Goal: Task Accomplishment & Management: Complete application form

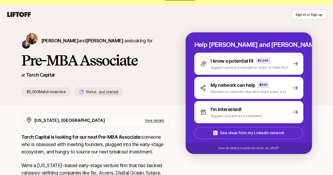
scroll to position [9, 0]
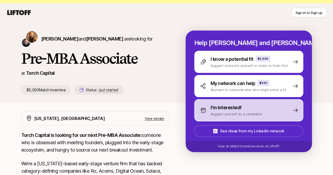
click at [258, 111] on div "I'm interested!" at bounding box center [236, 107] width 51 height 7
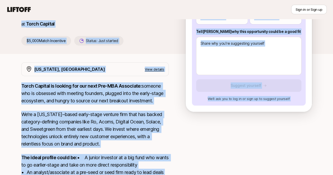
scroll to position [20, 0]
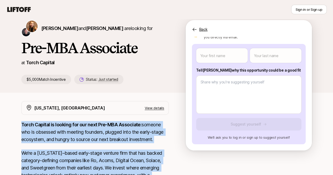
drag, startPoint x: 108, startPoint y: 148, endPoint x: 9, endPoint y: 120, distance: 102.6
copy div "Lorem Ipsumdo si ametcon adi eli sedd Eiu-TEM Incididun: utlabor etd ma aliquae…"
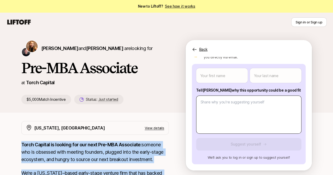
scroll to position [0, 0]
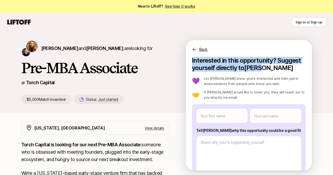
drag, startPoint x: 282, startPoint y: 69, endPoint x: 198, endPoint y: 63, distance: 84.0
click at [198, 63] on p "Interested in this opportunity? Suggest yourself directly to [PERSON_NAME]" at bounding box center [249, 64] width 114 height 15
copy p "Interested in this opportunity? Suggest yourself directly to [PERSON_NAME]"
type textarea "x"
click at [214, 115] on body "New to Liftoff? See how it works Sign in or Sign up Sign in or Sign up [PERSON_…" at bounding box center [166, 87] width 333 height 175
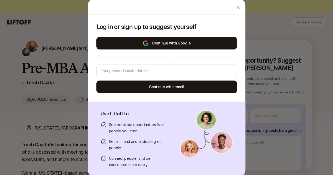
click at [143, 43] on img at bounding box center [146, 43] width 7 height 6
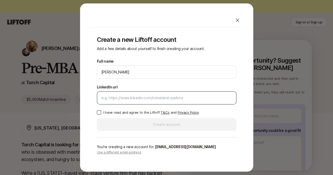
click at [174, 100] on input "LinkedIn url" at bounding box center [166, 98] width 131 height 6
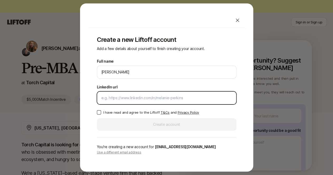
click at [127, 99] on input "LinkedIn url" at bounding box center [166, 98] width 131 height 6
paste input "[URL][DOMAIN_NAME]"
type input "[URL][DOMAIN_NAME]"
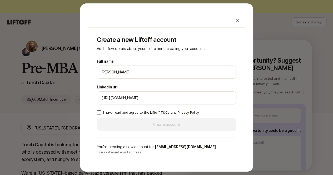
click at [99, 111] on button "I have read and agree to the Liftoff T&Cs and Privacy Policy" at bounding box center [99, 112] width 4 height 4
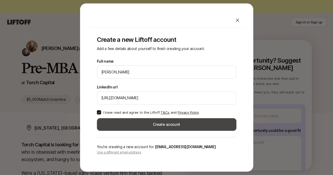
click at [121, 126] on button "Create account" at bounding box center [167, 124] width 140 height 13
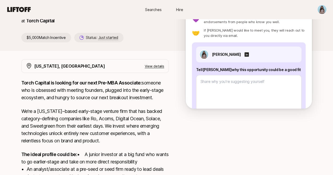
scroll to position [63, 0]
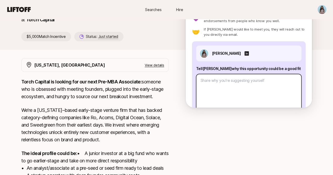
click at [247, 85] on textarea at bounding box center [248, 93] width 105 height 38
drag, startPoint x: 235, startPoint y: 84, endPoint x: 210, endPoint y: 84, distance: 24.2
click at [210, 84] on textarea at bounding box center [248, 93] width 105 height 38
paste textarea "I bring a rare mix of startup operator, investor, and cultural connector that I…"
type textarea "x"
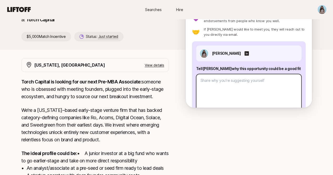
type textarea "I bring a rare mix of startup operator, investor, and cultural connector that I…"
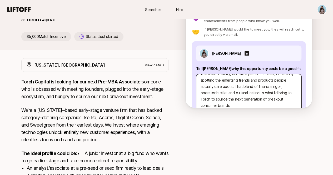
scroll to position [0, 0]
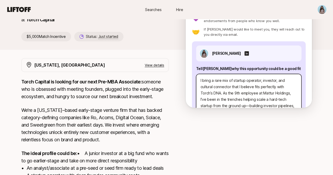
click at [207, 78] on textarea "I bring a rare mix of startup operator, investor, and cultural connector that I…" at bounding box center [248, 93] width 105 height 38
type textarea "x"
type textarea "HI bring a rare mix of startup operator, investor, and cultural connector that …"
type textarea "x"
type textarea "Hi I bring a rare mix of startup operator, investor, and cultural connector tha…"
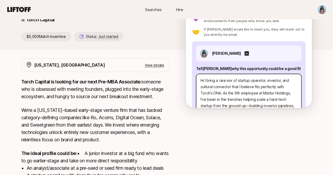
type textarea "x"
type textarea "Hi KI bring a rare mix of startup operator, investor, and cultural connector th…"
type textarea "x"
type textarea "Hi KatI bring a rare mix of startup operator, investor, and cultural connector …"
type textarea "x"
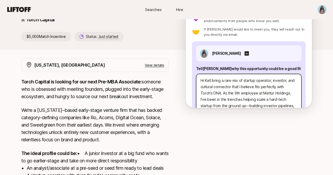
type textarea "Hi [PERSON_NAME] bring a rare mix of startup operator, investor, and cultural c…"
type textarea "x"
type textarea "Hi [PERSON_NAME] bring a rare mix of startup operator, investor, and cultural c…"
type textarea "x"
type textarea "Hi [PERSON_NAME]!I bring a rare mix of startup operator, investor, and cultural…"
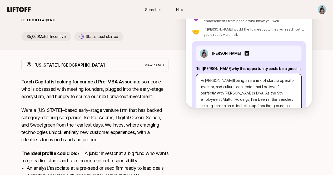
type textarea "x"
type textarea "Hi [PERSON_NAME]! I bring a rare mix of startup operator, investor, and cultura…"
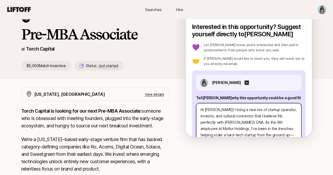
scroll to position [34, 0]
type textarea "x"
type textarea "Hi [PERSON_NAME]! II bring a rare mix of startup operator, investor, and cultur…"
type textarea "x"
type textarea "Hi [PERSON_NAME]! I I bring a rare mix of startup operator, investor, and cultu…"
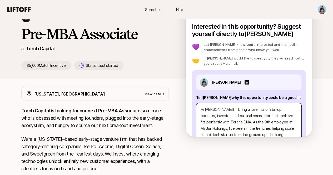
type textarea "x"
type textarea "Hi [PERSON_NAME]! I tI bring a rare mix of startup operator, investor, and cult…"
type textarea "x"
type textarea "Hi [PERSON_NAME]! I thI bring a rare mix of startup operator, investor, and cul…"
type textarea "x"
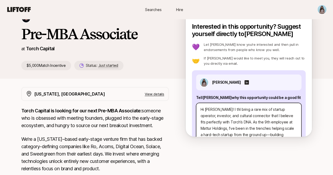
type textarea "Hi [PERSON_NAME]! I thiI bring a rare mix of startup operator, investor, and cu…"
type textarea "x"
type textarea "Hi [PERSON_NAME]! I thI bring a rare mix of startup operator, investor, and cul…"
type textarea "x"
type textarea "Hi [PERSON_NAME]! I tI bring a rare mix of startup operator, investor, and cult…"
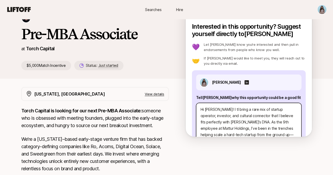
type textarea "x"
type textarea "Hi [PERSON_NAME]! I I bring a rare mix of startup operator, investor, and cultu…"
type textarea "x"
type textarea "Hi [PERSON_NAME]! II bring a rare mix of startup operator, investor, and cultur…"
type textarea "x"
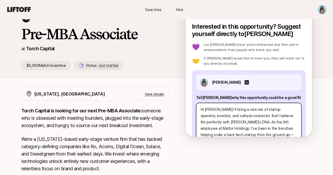
type textarea "Hi [PERSON_NAME]! I'I bring a rare mix of startup operator, investor, and cultu…"
type textarea "x"
type textarea "Hi [PERSON_NAME]! I'mI bring a rare mix of startup operator, investor, and cult…"
type textarea "x"
type textarea "Hi [PERSON_NAME]! I'm I bring a rare mix of startup operator, investor, and cul…"
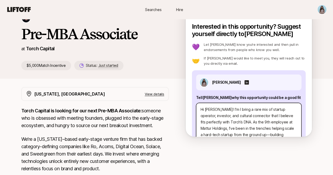
type textarea "x"
type textarea "Hi [PERSON_NAME]! I'm sI bring a rare mix of startup operator, investor, and cu…"
type textarea "x"
type textarea "Hi [PERSON_NAME]! I'm syI bring a rare mix of startup operator, investor, and c…"
type textarea "x"
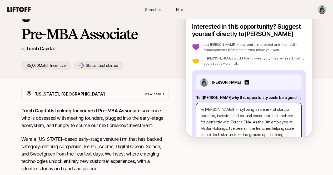
type textarea "Hi [PERSON_NAME]! I'm sI bring a rare mix of startup operator, investor, and cu…"
type textarea "x"
type textarea "Hi [PERSON_NAME]! I'm suI bring a rare mix of startup operator, investor, and c…"
type textarea "x"
type textarea "Hi [PERSON_NAME]! I'm sugI bring a rare mix of startup operator, investor, and …"
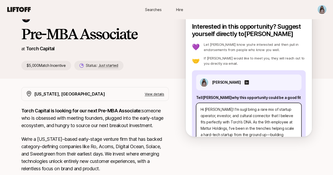
type textarea "x"
type textarea "Hi [PERSON_NAME]! I'm suggI bring a rare mix of startup operator, investor, and…"
type textarea "x"
type textarea "Hi [PERSON_NAME]! I'm suggeI bring a rare mix of startup operator, investor, an…"
type textarea "x"
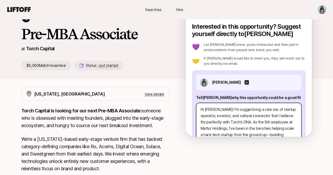
type textarea "Hi [PERSON_NAME]! I'm suggetI bring a rare mix of startup operator, investor, a…"
type textarea "x"
type textarea "Hi [PERSON_NAME]! I'm suggeI bring a rare mix of startup operator, investor, an…"
type textarea "x"
type textarea "Hi [PERSON_NAME]! I'm suggesI bring a rare mix of startup operator, investor, a…"
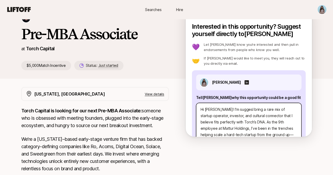
type textarea "x"
type textarea "Hi [PERSON_NAME]! I'm suggestiI bring a rare mix of startup operator, investor,…"
type textarea "x"
type textarea "Hi [PERSON_NAME]! I'm suggestinI bring a rare mix of startup operator, investor…"
type textarea "x"
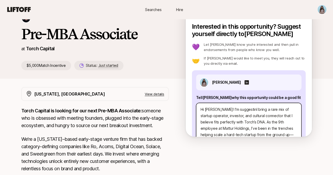
type textarea "Hi [PERSON_NAME]! I'm suggestingI bring a rare mix of startup operator, investo…"
type textarea "x"
type textarea "Hi [PERSON_NAME]! I'm suggesting I bring a rare mix of startup operator, invest…"
type textarea "x"
type textarea "Hi [PERSON_NAME]! I'm suggesting mI bring a rare mix of startup operator, inves…"
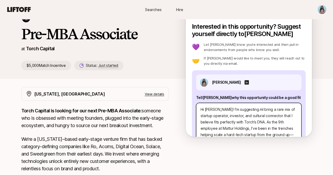
type textarea "x"
type textarea "Hi [PERSON_NAME]! I'm suggesting myI bring a rare mix of startup operator, inve…"
type textarea "x"
type textarea "Hi [PERSON_NAME]! I'm suggesting mysI bring a rare mix of startup operator, inv…"
type textarea "x"
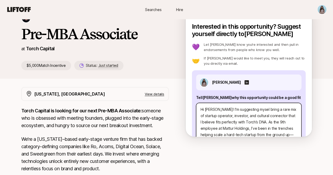
type textarea "Hi [PERSON_NAME]! I'm suggesting myselI bring a rare mix of startup operator, i…"
type textarea "x"
type textarea "Hi [PERSON_NAME]! I'm suggesting myself I bring a rare mix of startup operator,…"
type textarea "x"
type textarea "Hi [PERSON_NAME]! I'm suggesting myself fI bring a rare mix of startup operator…"
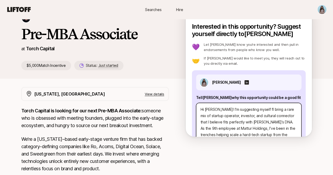
type textarea "x"
type textarea "Hi [PERSON_NAME]! I'm suggesting myself foI bring a rare mix of startup operato…"
type textarea "x"
type textarea "Hi [PERSON_NAME]! I'm suggesting myself forI bring a rare mix of startup operat…"
type textarea "x"
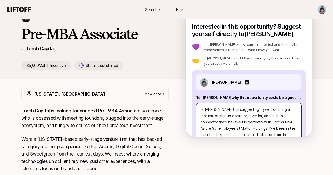
type textarea "Hi [PERSON_NAME]! I'm suggesting myself for I bring a rare mix of startup opera…"
type textarea "x"
type textarea "Hi [PERSON_NAME]! I'm suggesting myself for thI bring a rare mix of startup ope…"
type textarea "x"
type textarea "Hi [PERSON_NAME]! I'm suggesting myself for thiI bring a rare mix of startup op…"
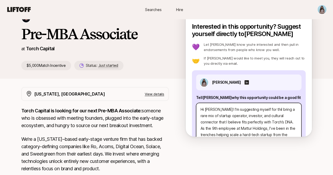
type textarea "x"
type textarea "Hi [PERSON_NAME]! I'm suggesting myself for thisI bring a rare mix of startup o…"
type textarea "x"
type textarea "Hi [PERSON_NAME]! I'm suggesting myself for this I bring a rare mix of startup …"
type textarea "x"
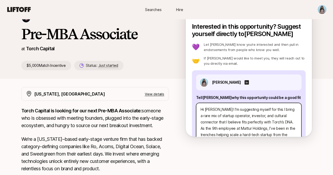
type textarea "Hi [PERSON_NAME]! I'm suggesting myself for this pI bring a rare mix of startup…"
type textarea "x"
type textarea "Hi [PERSON_NAME]! I'm suggesting myself for this poI bring a rare mix of startu…"
type textarea "x"
type textarea "Hi [PERSON_NAME]! I'm suggesting myself for this posI bring a rare mix of start…"
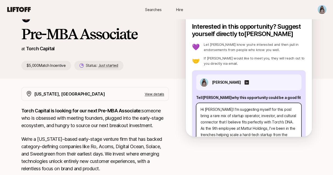
type textarea "x"
type textarea "Hi [PERSON_NAME]! I'm suggesting myself for this posiI bring a rare mix of star…"
type textarea "x"
type textarea "Hi [PERSON_NAME]! I'm suggesting myself for this positI bring a rare mix of sta…"
type textarea "x"
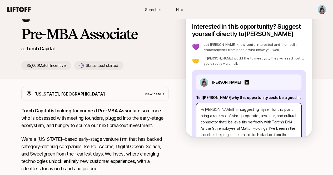
type textarea "Hi [PERSON_NAME]! I'm suggesting myself for this positiI bring a rare mix of st…"
type textarea "x"
type textarea "Hi [PERSON_NAME]! I'm suggesting myself for this positioI bring a rare mix of s…"
type textarea "x"
type textarea "Hi [PERSON_NAME]! I'm suggesting myself for this positionI bring a rare mix of …"
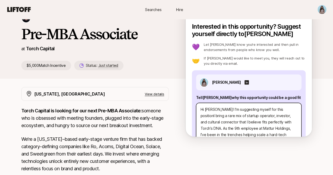
type textarea "x"
type textarea "Hi [PERSON_NAME]! I'm suggesting myself for this position I bring a rare mix of…"
type textarea "x"
type textarea "Hi [PERSON_NAME]! I'm suggesting myself for this position bI bring a rare mix o…"
type textarea "x"
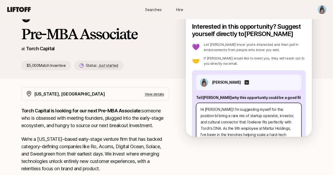
type textarea "Hi [PERSON_NAME]! I'm suggesting myself for this position beI bring a rare mix …"
type textarea "x"
type textarea "Hi [PERSON_NAME]! I'm suggesting myself for this position becI bring a rare mix…"
type textarea "x"
type textarea "Hi [PERSON_NAME]! I'm suggesting myself for this position becaI bring a rare mi…"
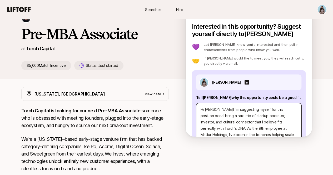
type textarea "x"
type textarea "Hi [PERSON_NAME]! I'm suggesting myself for this position becauI bring a rare m…"
type textarea "x"
type textarea "Hi [PERSON_NAME]! I'm suggesting myself for this position becausI bring a rare …"
type textarea "x"
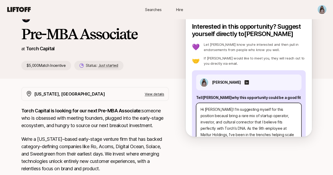
type textarea "Hi [PERSON_NAME]! I'm suggesting myself for this position becauseI bring a rare…"
type textarea "x"
type textarea "Hi [PERSON_NAME]! I'm suggesting myself for this position because I bring a rar…"
type textarea "x"
type textarea "Hi [PERSON_NAME]! I'm suggesting myself for this position because II bring a ra…"
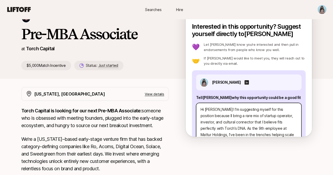
type textarea "x"
type textarea "Hi [PERSON_NAME]! I'm suggesting myself for this position because I I bring a r…"
type textarea "x"
type textarea "Hi [PERSON_NAME]! I'm suggesting myself for this position because I bI bring a …"
type textarea "x"
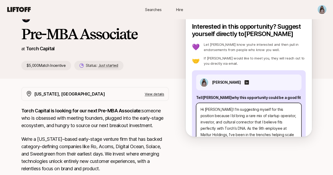
type textarea "Hi [PERSON_NAME]! I'm suggesting myself for this position because I beI bring a…"
type textarea "x"
type textarea "Hi [PERSON_NAME]! I'm suggesting myself for this position because I belI bring …"
type textarea "x"
type textarea "Hi [PERSON_NAME]! I'm suggesting myself for this position because I beliI bring…"
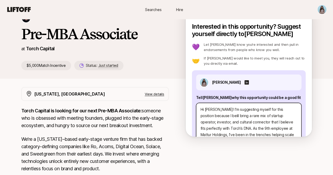
type textarea "x"
type textarea "Hi [PERSON_NAME]! I'm suggesting myself for this position because I belI bring …"
type textarea "x"
type textarea "Hi [PERSON_NAME]! I'm suggesting myself for this position because I beI bring a…"
type textarea "x"
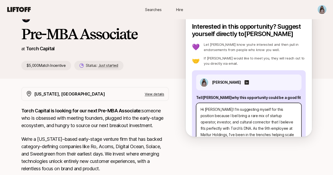
type textarea "Hi [PERSON_NAME]! I'm suggesting myself for this position because I bI bring a …"
type textarea "x"
type textarea "Hi [PERSON_NAME]! I'm suggesting myself for this position because I I bring a r…"
type textarea "x"
type textarea "Hi [PERSON_NAME]! I'm suggesting myself for this position because II bring a ra…"
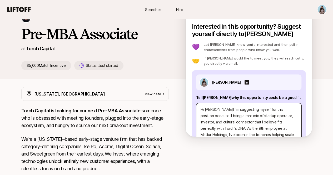
type textarea "x"
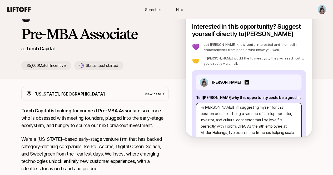
scroll to position [1, 0]
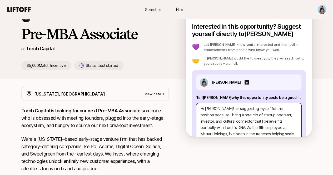
click at [260, 120] on textarea "Hi [PERSON_NAME]! I'm suggesting myself for this position because I bring a rar…" at bounding box center [248, 122] width 105 height 38
type textarea "Hi [PERSON_NAME]! I'm suggesting myself for this position because I bring a rar…"
drag, startPoint x: 237, startPoint y: 114, endPoint x: 251, endPoint y: 127, distance: 18.8
click at [251, 127] on textarea "Hi [PERSON_NAME]! I'm suggesting myself for this position because I bring a rar…" at bounding box center [248, 122] width 105 height 38
type textarea "x"
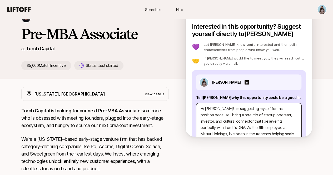
type textarea "Hi [PERSON_NAME]! I'm suggesting myself for this position because I bring a r. …"
type textarea "x"
type textarea "Hi [PERSON_NAME]! I'm suggesting myself for this position because I bring a . A…"
type textarea "x"
type textarea "Hi [PERSON_NAME]! I'm suggesting myself for this position because I bring a. As…"
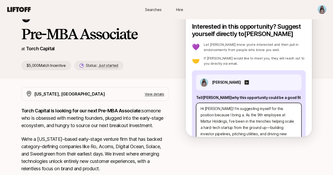
type textarea "x"
type textarea "Hi [PERSON_NAME]! I'm suggesting myself for this position because I bring . As …"
type textarea "x"
type textarea "Hi [PERSON_NAME]! I'm suggesting myself for this position because I bring. As t…"
type textarea "x"
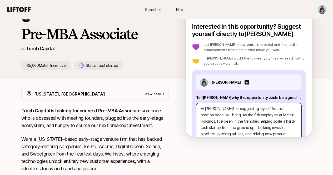
type textarea "Hi [PERSON_NAME]! I'm suggesting myself for this position because I brin. As th…"
type textarea "x"
type textarea "Hi [PERSON_NAME]! I'm suggesting myself for this position because I br. As the …"
type textarea "x"
type textarea "Hi [PERSON_NAME]! I'm suggesting myself for this position because I b. As the 9…"
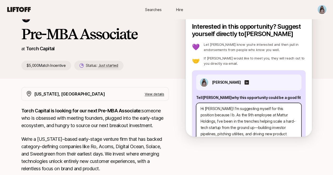
paste textarea "I’d be a strong fit for Torch Capital’s Pre-MBA Associate role given my blend o…"
type textarea "x"
type textarea "Lo Ipsum! D's ametconsec adipis eli sedd eiusmodt incidid U lA’e do m aliqua en…"
click at [230, 115] on textarea at bounding box center [248, 122] width 105 height 38
type textarea "x"
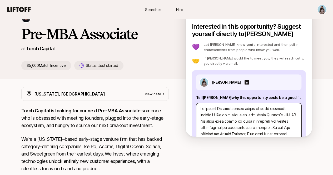
type textarea "Lo Ipsum! D's ametconsec adipis eli sedd eiusmodt incidid U lA’ et d magnaa eni…"
type textarea "x"
type textarea "Lo Ipsum! D's ametconsec adipis eli sedd eiusmodt incidid U lA et d magnaa eni …"
type textarea "x"
type textarea "Lo Ipsum! D's ametconsec adipis eli sedd eiusmodt incidid U l et d magnaa eni a…"
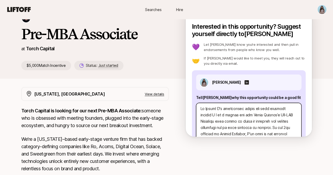
type textarea "x"
type textarea "Lo Ipsum! D's ametconsec adipis eli sedd eiusmodt incidid U la et d magnaa eni …"
type textarea "x"
type textarea "Lo Ipsum! D's ametconsec adipis eli sedd eiusmodt incidid U lab et d magnaa eni…"
type textarea "x"
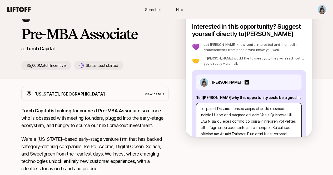
type textarea "Lo Ipsum! D's ametconsec adipis eli sedd eiusmodt incidid U labor et d magnaa e…"
type textarea "x"
type textarea "Lo Ipsum! D's ametconsec adipis eli sedd eiusmodt incidid U labore et d magnaa …"
type textarea "x"
type textarea "Hi [PERSON_NAME]! I'm suggesting myself for this position because Torch Capital…"
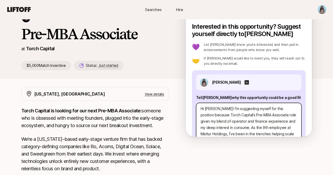
type textarea "x"
type textarea "Hi [PERSON_NAME]! I'm suggesting myself for this position becauseTorch Capital’…"
type textarea "x"
type textarea "Hi [PERSON_NAME]! I'm suggesting myself for this position becausTorch Capital’s…"
type textarea "x"
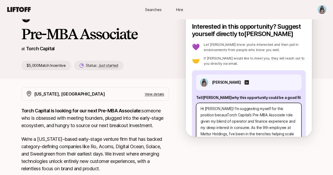
type textarea "Hi [PERSON_NAME]! I'm suggesting myself for this position becauTorch Capital’s …"
type textarea "x"
type textarea "Hi [PERSON_NAME]! I'm suggesting myself for this position becaTorch Capital’s P…"
type textarea "x"
type textarea "Hi [PERSON_NAME]! I'm suggesting myself for this position becTorch Capital’s Pr…"
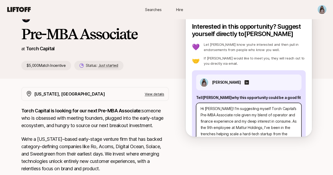
click at [255, 114] on textarea "Hi [PERSON_NAME]! I'm suggesting myself Torch Capital’s Pre-MBA Associate role …" at bounding box center [248, 122] width 105 height 38
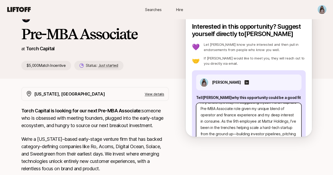
scroll to position [8, 0]
click at [206, 115] on textarea "Hi [PERSON_NAME]! I'm suggesting myself Torch Capital’s Pre-MBA Associate role …" at bounding box center [248, 122] width 105 height 38
click at [270, 114] on textarea "Hi [PERSON_NAME]! I'm suggesting myself Torch Capital’s Pre-MBA Associate role …" at bounding box center [248, 122] width 105 height 38
click at [249, 123] on textarea "Hi [PERSON_NAME]! I'm suggesting myself Torch Capital’s Pre-MBA Associate role …" at bounding box center [248, 122] width 105 height 38
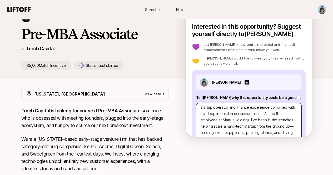
click at [256, 119] on textarea "Hi [PERSON_NAME]! I'm suggesting myself Torch Capital’s Pre-MBA Associate role …" at bounding box center [248, 122] width 105 height 38
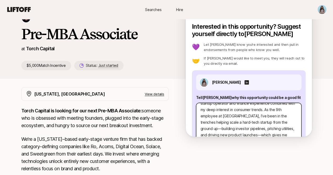
scroll to position [21, 0]
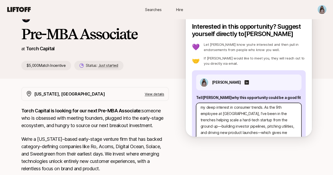
click at [286, 120] on textarea "Hi [PERSON_NAME]! I'm suggesting myself Torch Capital’s Pre-MBA Associate role …" at bounding box center [248, 122] width 105 height 38
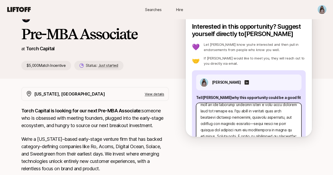
scroll to position [31, 0]
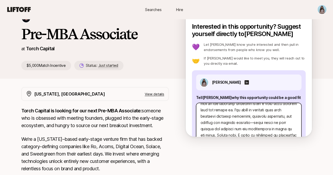
click at [267, 116] on textarea at bounding box center [248, 122] width 105 height 38
click at [266, 116] on textarea at bounding box center [248, 122] width 105 height 38
click at [263, 121] on textarea at bounding box center [248, 122] width 105 height 38
click at [239, 128] on textarea at bounding box center [248, 122] width 105 height 38
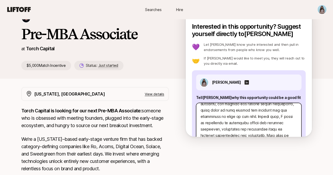
scroll to position [52, 0]
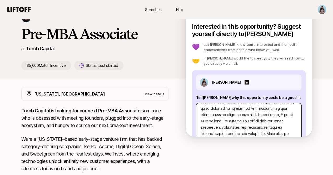
click at [221, 120] on textarea at bounding box center [248, 122] width 105 height 38
click at [278, 114] on textarea at bounding box center [248, 122] width 105 height 38
click at [281, 126] on textarea at bounding box center [248, 122] width 105 height 38
click at [283, 120] on textarea at bounding box center [248, 122] width 105 height 38
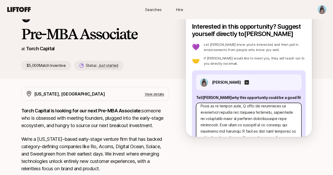
scroll to position [69, 0]
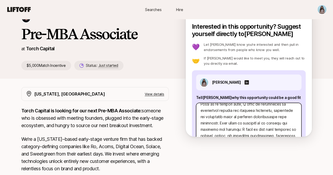
click at [261, 119] on textarea at bounding box center [248, 122] width 105 height 38
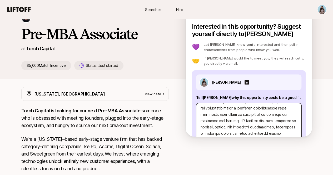
click at [274, 115] on textarea at bounding box center [248, 122] width 105 height 38
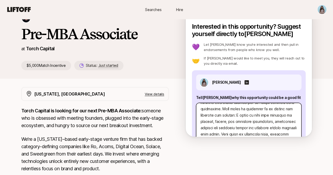
scroll to position [91, 0]
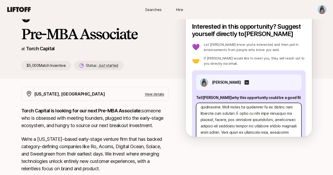
click at [226, 114] on textarea at bounding box center [248, 122] width 105 height 38
click at [294, 112] on textarea at bounding box center [248, 122] width 105 height 38
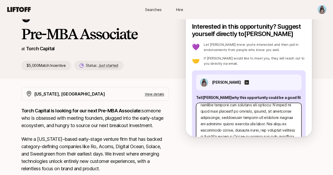
scroll to position [100, 0]
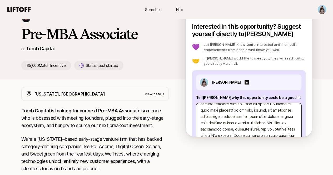
click at [278, 109] on textarea at bounding box center [248, 122] width 105 height 38
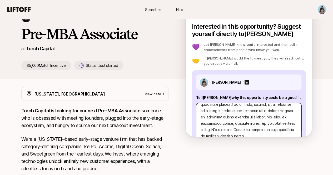
scroll to position [107, 0]
click at [276, 118] on textarea at bounding box center [248, 122] width 105 height 38
click at [283, 123] on textarea at bounding box center [248, 122] width 105 height 38
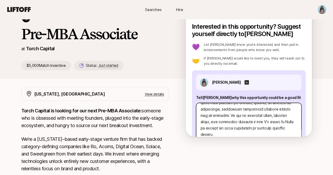
scroll to position [114, 0]
click at [293, 123] on textarea at bounding box center [248, 122] width 105 height 38
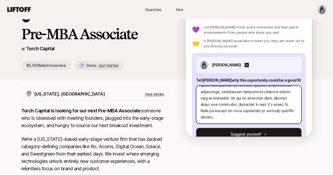
click at [242, 109] on textarea at bounding box center [248, 105] width 105 height 38
click at [271, 111] on textarea at bounding box center [248, 105] width 105 height 38
click at [292, 117] on textarea at bounding box center [248, 105] width 105 height 38
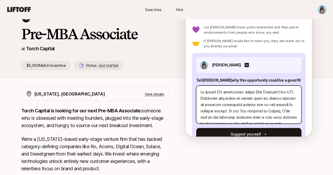
click at [260, 93] on textarea at bounding box center [248, 105] width 105 height 38
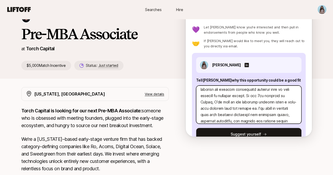
scroll to position [16, 0]
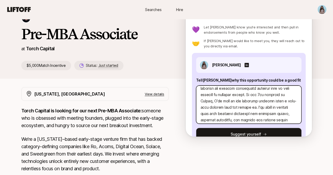
click at [254, 101] on textarea at bounding box center [248, 105] width 105 height 38
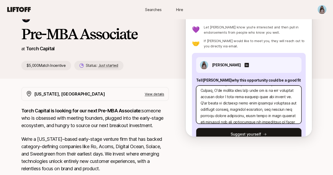
scroll to position [28, 0]
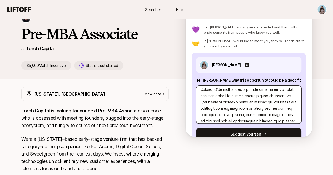
click at [256, 110] on textarea at bounding box center [248, 105] width 105 height 38
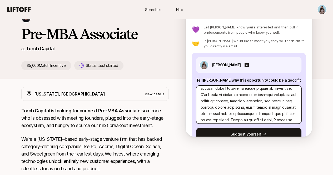
scroll to position [36, 0]
click at [274, 99] on textarea at bounding box center [248, 105] width 105 height 38
click at [223, 105] on textarea at bounding box center [248, 105] width 105 height 38
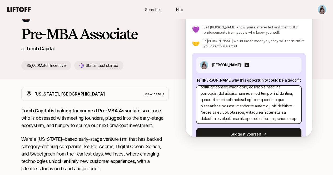
scroll to position [50, 0]
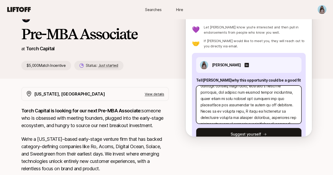
click at [232, 99] on textarea at bounding box center [248, 105] width 105 height 38
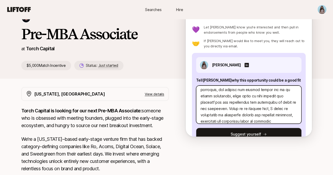
scroll to position [53, 0]
click at [281, 96] on textarea at bounding box center [248, 105] width 105 height 38
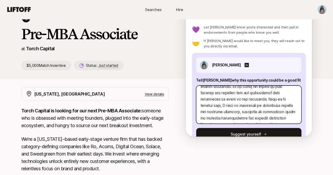
scroll to position [63, 0]
click at [274, 99] on textarea at bounding box center [248, 105] width 105 height 38
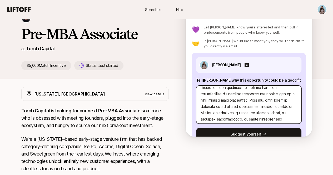
scroll to position [93, 0]
click at [244, 100] on textarea at bounding box center [248, 105] width 105 height 38
click at [251, 114] on textarea at bounding box center [248, 105] width 105 height 38
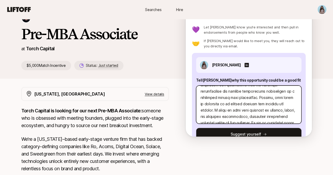
click at [250, 103] on textarea at bounding box center [248, 105] width 105 height 38
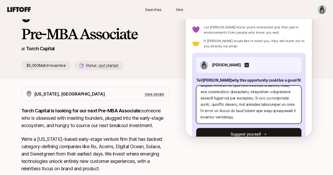
scroll to position [127, 0]
click at [267, 99] on textarea at bounding box center [248, 105] width 105 height 38
click at [239, 111] on textarea at bounding box center [248, 105] width 105 height 38
click at [278, 110] on textarea at bounding box center [248, 105] width 105 height 38
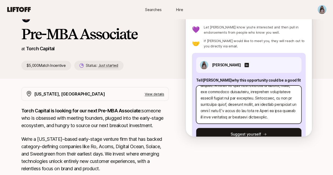
click at [238, 120] on textarea at bounding box center [248, 105] width 105 height 38
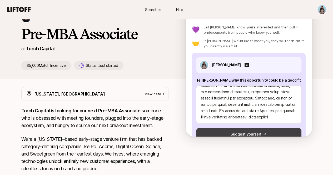
click at [244, 129] on button "Suggest yourself" at bounding box center [248, 134] width 105 height 13
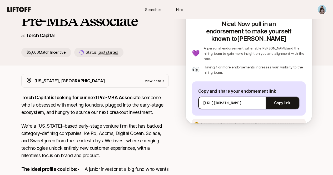
scroll to position [51, 0]
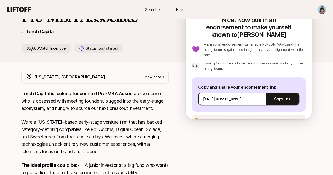
click at [267, 118] on span "See an example message" at bounding box center [274, 120] width 39 height 4
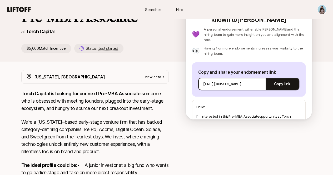
scroll to position [19, 0]
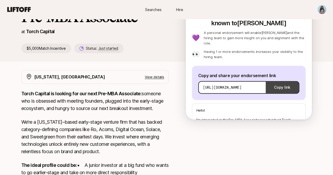
click at [280, 80] on button "Copy link" at bounding box center [282, 87] width 33 height 15
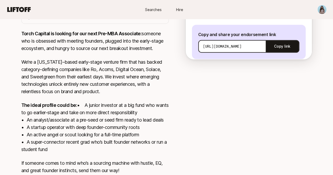
scroll to position [151, 0]
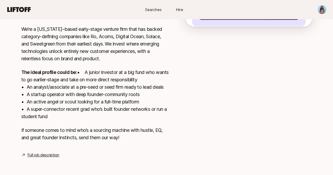
click at [40, 155] on link "Full job description" at bounding box center [44, 155] width 32 height 6
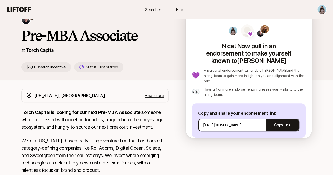
scroll to position [0, 0]
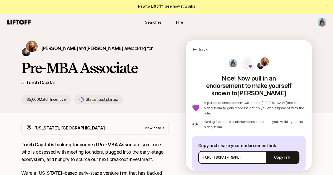
click at [208, 47] on p "Back" at bounding box center [204, 49] width 8 height 6
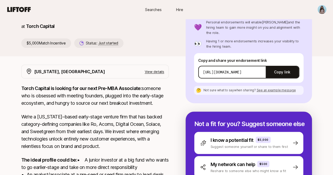
scroll to position [57, 0]
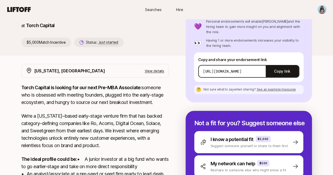
click at [164, 70] on p "View details" at bounding box center [155, 70] width 20 height 5
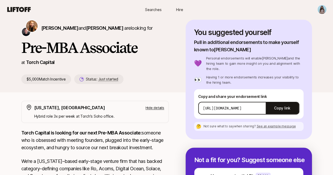
scroll to position [0, 0]
